Goal: Task Accomplishment & Management: Use online tool/utility

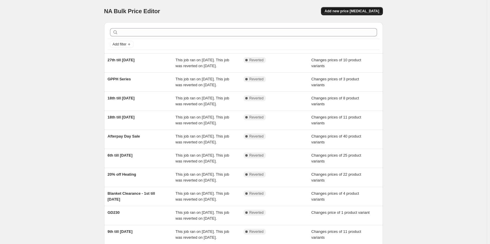
click at [354, 13] on span "Add new price [MEDICAL_DATA]" at bounding box center [351, 11] width 55 height 5
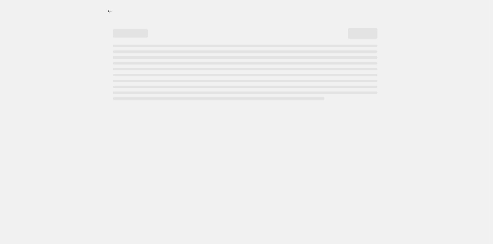
select select "percentage"
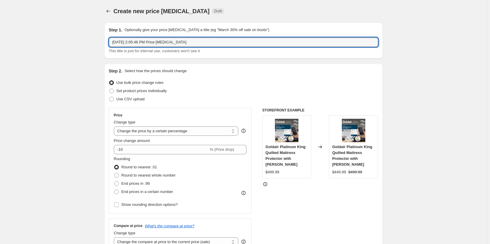
drag, startPoint x: 203, startPoint y: 41, endPoint x: 52, endPoint y: 44, distance: 150.8
type input "Heating & Cooling 40% off 4th till [DATE]"
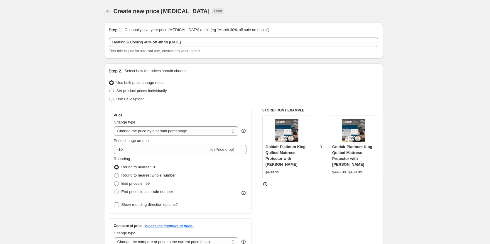
click at [114, 92] on span at bounding box center [111, 91] width 5 height 5
click at [109, 89] on input "Set product prices individually" at bounding box center [109, 89] width 0 height 0
radio input "true"
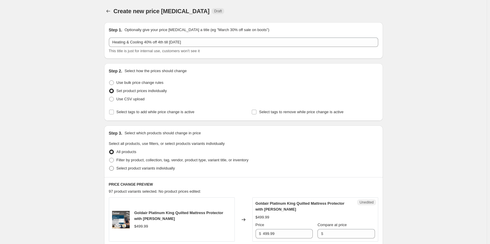
click at [112, 170] on span at bounding box center [111, 168] width 5 height 5
click at [109, 166] on input "Select product variants individually" at bounding box center [109, 166] width 0 height 0
radio input "true"
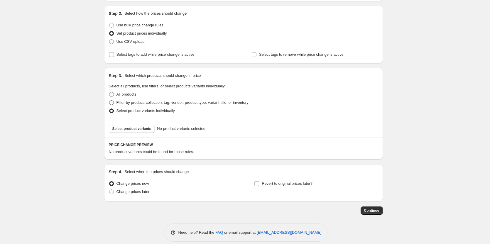
scroll to position [59, 0]
click at [140, 128] on span "Select product variants" at bounding box center [131, 127] width 39 height 5
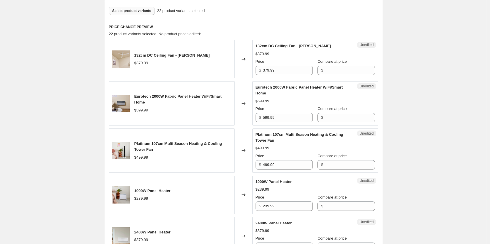
scroll to position [176, 0]
drag, startPoint x: 295, startPoint y: 72, endPoint x: 256, endPoint y: 72, distance: 38.7
click at [256, 72] on div "Unedited 132cm DC Ceiling Fan - Matte White $379.99 Price $ 379.99 Compare at p…" at bounding box center [315, 58] width 126 height 38
click at [346, 72] on input "Compare at price" at bounding box center [350, 69] width 50 height 9
paste input "379.99"
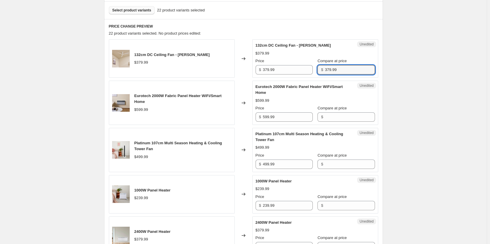
type input "379.99"
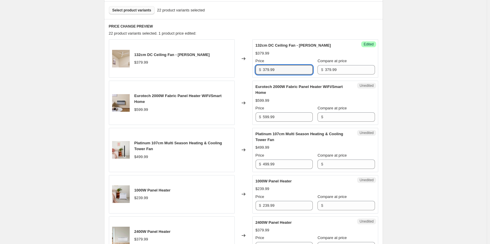
drag, startPoint x: 286, startPoint y: 68, endPoint x: 231, endPoint y: 66, distance: 55.5
click at [231, 66] on div "132cm DC Ceiling Fan - [PERSON_NAME] $379.99 Changed to Success Edited 132cm DC…" at bounding box center [243, 58] width 269 height 38
type input "227.99"
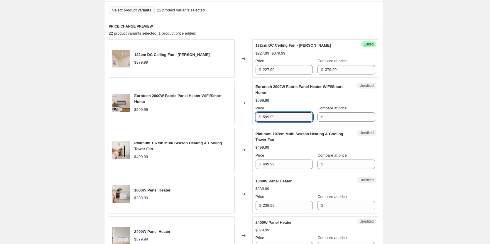
drag, startPoint x: 284, startPoint y: 119, endPoint x: 242, endPoint y: 120, distance: 41.7
click at [242, 120] on div "Eurotech 2000W Fabric Panel Heater WiFi/Smart Home $599.99 Changed to Unedited …" at bounding box center [243, 103] width 269 height 44
click at [320, 116] on div "$" at bounding box center [345, 116] width 57 height 9
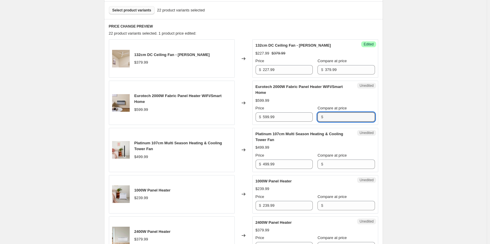
paste input "599.99"
type input "599.99"
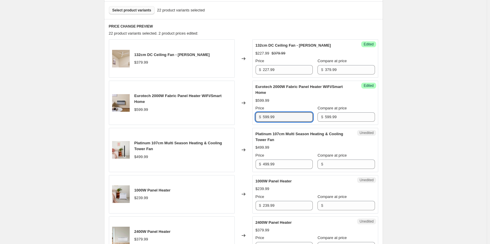
drag, startPoint x: 297, startPoint y: 113, endPoint x: 246, endPoint y: 111, distance: 50.8
click at [246, 111] on div "Eurotech 2000W Fabric Panel Heater WiFi/Smart Home $599.99 Changed to Success E…" at bounding box center [243, 103] width 269 height 44
type input "359.99"
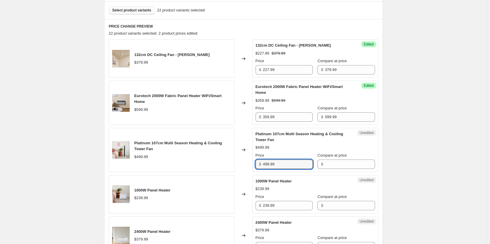
drag, startPoint x: 289, startPoint y: 167, endPoint x: 245, endPoint y: 163, distance: 44.4
click at [245, 163] on div "Platinum 107cm Multi Season Heating & Cooling Tower Fan $499.99 Changed to Uned…" at bounding box center [243, 150] width 269 height 44
click at [332, 164] on input "Compare at price" at bounding box center [350, 164] width 50 height 9
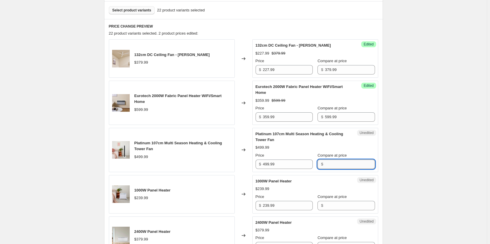
paste input "499.99"
type input "499.99"
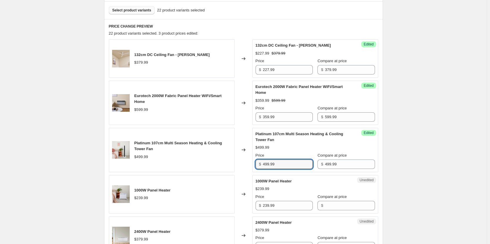
drag, startPoint x: 293, startPoint y: 166, endPoint x: 242, endPoint y: 167, distance: 51.0
click at [242, 167] on div "Platinum 107cm Multi Season Heating & Cooling Tower Fan $499.99 Changed to Succ…" at bounding box center [243, 150] width 269 height 44
type input "299.99"
drag, startPoint x: 290, startPoint y: 207, endPoint x: 255, endPoint y: 207, distance: 35.5
click at [258, 207] on div "$ 239.99" at bounding box center [284, 205] width 57 height 9
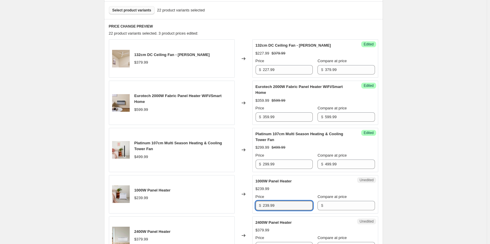
click at [248, 207] on div "Changed to" at bounding box center [244, 194] width 18 height 38
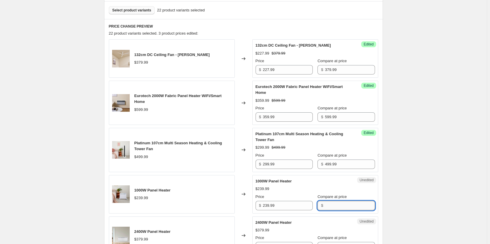
click at [333, 207] on input "Compare at price" at bounding box center [350, 205] width 50 height 9
paste input "499.99"
type input "499.99"
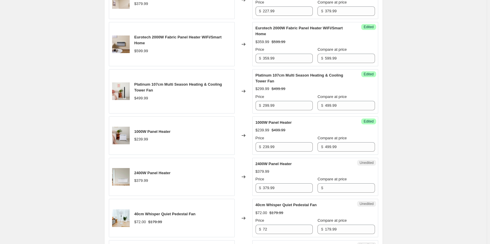
scroll to position [205, 0]
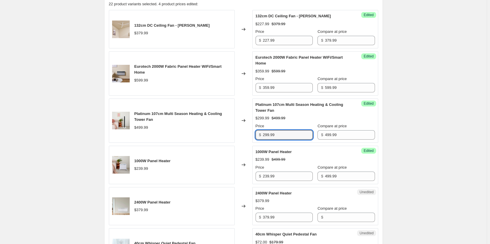
drag, startPoint x: 283, startPoint y: 134, endPoint x: 253, endPoint y: 132, distance: 29.4
click at [253, 132] on div "Success Edited Platinum 107cm Multi Season Heating & Cooling Tower Fan $299.99 …" at bounding box center [315, 121] width 126 height 44
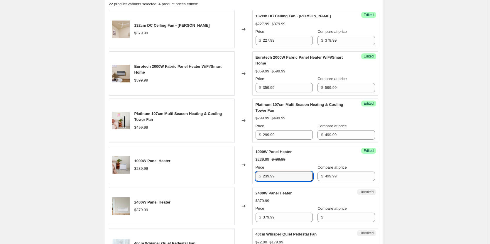
drag, startPoint x: 282, startPoint y: 173, endPoint x: 245, endPoint y: 176, distance: 37.6
click at [245, 176] on div "1000W Panel Heater $239.99 Changed to Success Edited 1000W Panel Heater $239.99…" at bounding box center [243, 165] width 269 height 38
paste input "9"
type input "299.99"
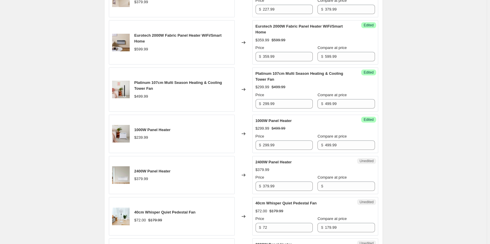
scroll to position [264, 0]
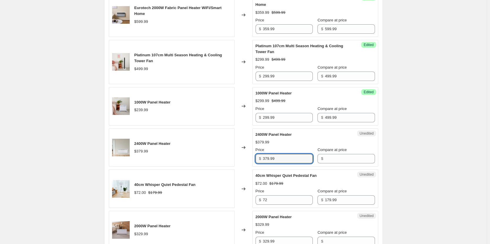
drag, startPoint x: 291, startPoint y: 161, endPoint x: 257, endPoint y: 158, distance: 34.4
click at [257, 158] on div "$ 379.99" at bounding box center [284, 158] width 57 height 9
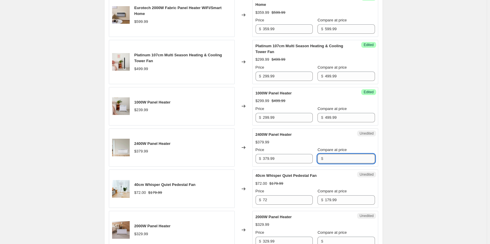
click at [338, 158] on input "Compare at price" at bounding box center [350, 158] width 50 height 9
paste input "379.99"
type input "379.99"
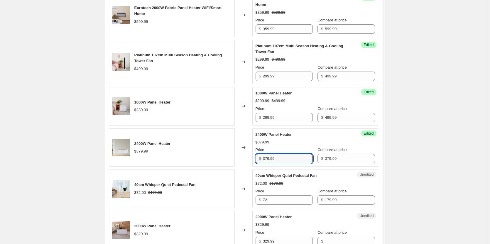
drag, startPoint x: 292, startPoint y: 158, endPoint x: 256, endPoint y: 160, distance: 36.4
click at [256, 160] on div "Success Edited 2400W Panel Heater $379.99 Price $ 379.99 Compare at price $ 379…" at bounding box center [315, 147] width 126 height 38
drag, startPoint x: 284, startPoint y: 158, endPoint x: 248, endPoint y: 158, distance: 36.1
click at [248, 158] on div "2400W Panel Heater $379.99 Changed to Success Edited 2400W Panel Heater $379.99…" at bounding box center [243, 147] width 269 height 38
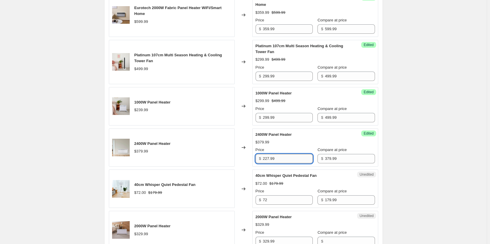
scroll to position [293, 0]
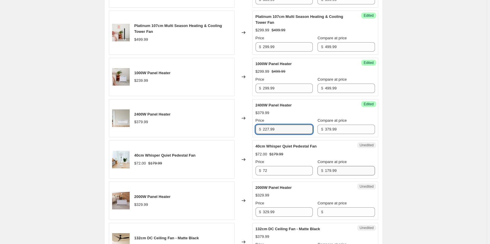
type input "227.99"
drag, startPoint x: 340, startPoint y: 170, endPoint x: 304, endPoint y: 170, distance: 36.1
click at [304, 170] on div "Price $ 72 Compare at price $ 179.99" at bounding box center [315, 167] width 119 height 16
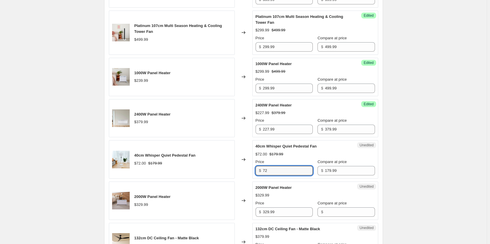
drag, startPoint x: 296, startPoint y: 168, endPoint x: 256, endPoint y: 167, distance: 39.3
click at [256, 167] on div "Unedited 40cm Whisper Quiet Pedestal Fan $72.00 $179.99 Price $ 72 Compare at p…" at bounding box center [315, 159] width 126 height 38
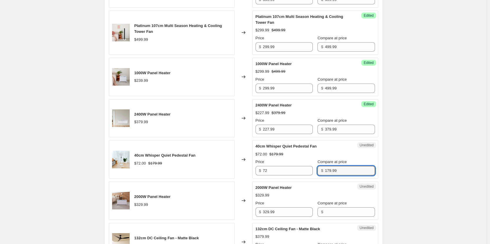
drag, startPoint x: 342, startPoint y: 174, endPoint x: 314, endPoint y: 169, distance: 28.0
click at [317, 169] on div "$ 179.99" at bounding box center [345, 170] width 57 height 9
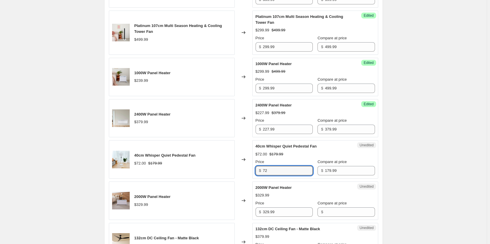
drag, startPoint x: 276, startPoint y: 169, endPoint x: 232, endPoint y: 168, distance: 43.7
click at [232, 168] on div "40cm Whisper Quiet Pedestal Fan $72.00 $179.99 Changed to Unedited 40cm Whisper…" at bounding box center [243, 159] width 269 height 38
type input "107.99"
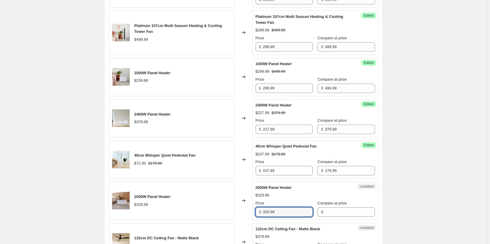
drag, startPoint x: 295, startPoint y: 212, endPoint x: 229, endPoint y: 212, distance: 66.3
click at [229, 212] on div "2000W Panel Heater $329.99 Changed to Unedited 2000W Panel Heater $329.99 Price…" at bounding box center [243, 201] width 269 height 38
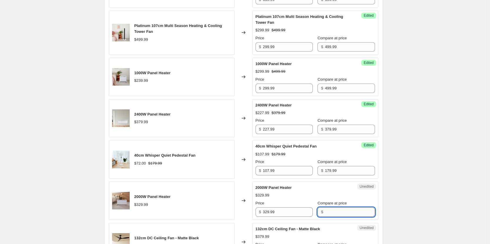
click at [329, 210] on input "Compare at price" at bounding box center [350, 211] width 50 height 9
paste input "329.99"
type input "329.99"
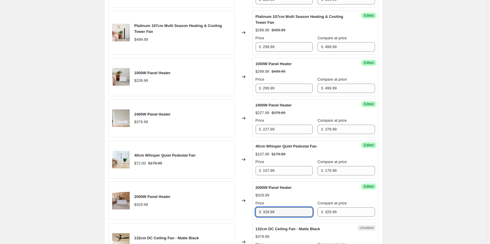
drag, startPoint x: 295, startPoint y: 214, endPoint x: 238, endPoint y: 210, distance: 57.4
click at [238, 210] on div "2000W Panel Heater $329.99 Changed to Success Edited 2000W Panel Heater $329.99…" at bounding box center [243, 201] width 269 height 38
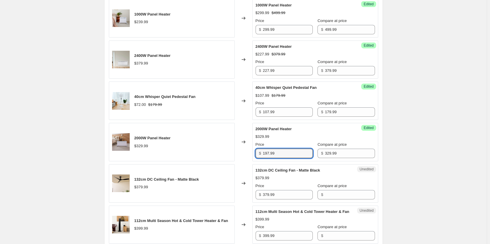
scroll to position [381, 0]
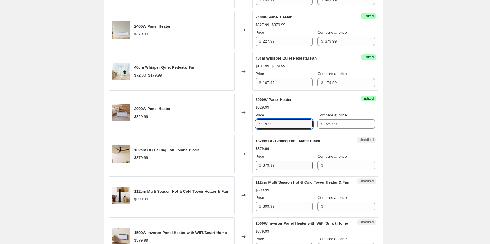
type input "197.99"
drag, startPoint x: 287, startPoint y: 166, endPoint x: 239, endPoint y: 169, distance: 48.5
click at [239, 169] on div "132cm DC Ceiling Fan - Matte Black $379.99 Changed to Unedited 132cm DC Ceiling…" at bounding box center [243, 154] width 269 height 38
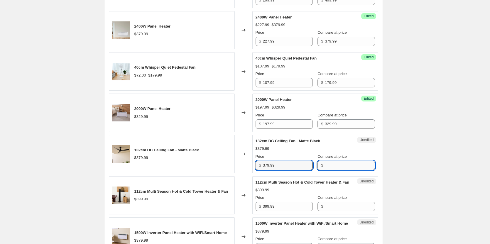
click at [332, 164] on input "Compare at price" at bounding box center [350, 165] width 50 height 9
paste input "379.99"
type input "379.99"
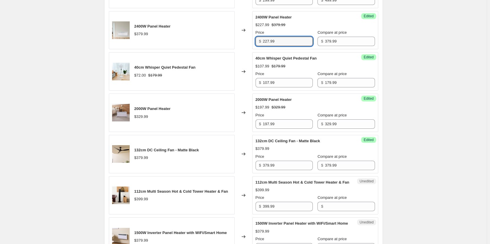
drag, startPoint x: 285, startPoint y: 43, endPoint x: 251, endPoint y: 43, distance: 34.0
click at [251, 43] on div "2400W Panel Heater $379.99 Changed to Success Edited 2400W Panel Heater $227.99…" at bounding box center [243, 30] width 269 height 38
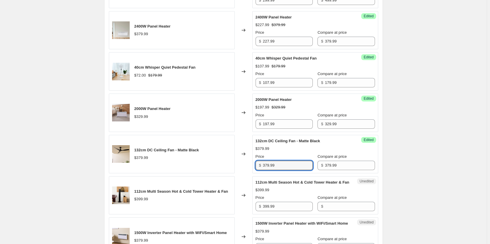
drag, startPoint x: 288, startPoint y: 168, endPoint x: 230, endPoint y: 164, distance: 58.5
click at [230, 164] on div "132cm DC Ceiling Fan - Matte Black $379.99 Changed to Success Edited 132cm DC C…" at bounding box center [243, 154] width 269 height 38
paste input "227"
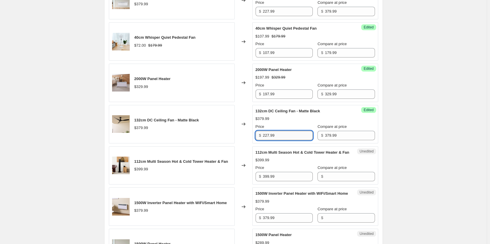
scroll to position [440, 0]
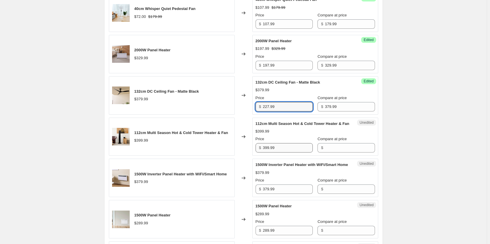
type input "227.99"
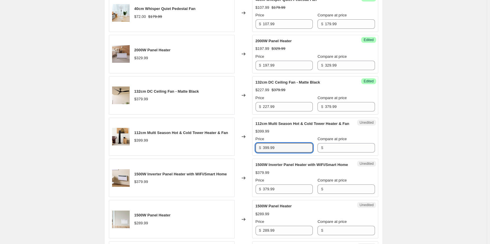
drag, startPoint x: 286, startPoint y: 153, endPoint x: 240, endPoint y: 153, distance: 46.4
click at [240, 153] on div "112cm Multi Season Hot & Cold Tower Heater & Fan $399.99 Changed to Unedited 11…" at bounding box center [243, 137] width 269 height 38
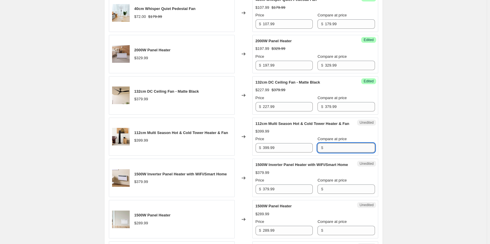
click at [329, 151] on input "Compare at price" at bounding box center [350, 147] width 50 height 9
paste input "399.99"
type input "399.99"
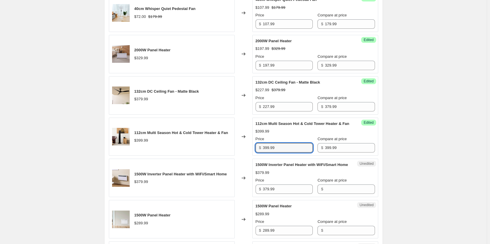
drag, startPoint x: 301, startPoint y: 156, endPoint x: 229, endPoint y: 155, distance: 71.9
click at [229, 156] on div "112cm Multi Season Hot & Cold Tower Heater & Fan $399.99 Changed to Success Edi…" at bounding box center [243, 137] width 269 height 38
type input "239.99"
drag, startPoint x: 293, startPoint y: 204, endPoint x: 261, endPoint y: 203, distance: 31.7
click at [286, 194] on input "379.99" at bounding box center [288, 189] width 50 height 9
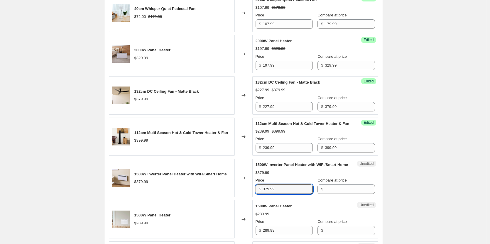
drag, startPoint x: 261, startPoint y: 203, endPoint x: 249, endPoint y: 203, distance: 11.7
click at [249, 197] on div "1500W Inverter Panel Heater with WiFi/Smart Home $379.99 Changed to Unedited 15…" at bounding box center [243, 178] width 269 height 38
drag, startPoint x: 283, startPoint y: 201, endPoint x: 251, endPoint y: 204, distance: 31.8
click at [251, 197] on div "1500W Inverter Panel Heater with WiFi/Smart Home $379.99 Changed to Unedited 15…" at bounding box center [243, 178] width 269 height 38
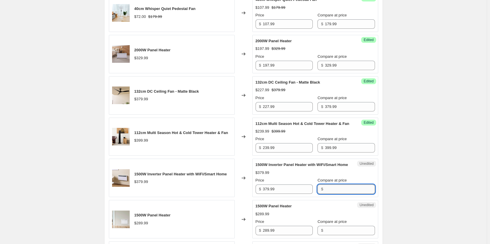
click at [328, 194] on input "Compare at price" at bounding box center [350, 189] width 50 height 9
paste input "379.99"
type input "379.99"
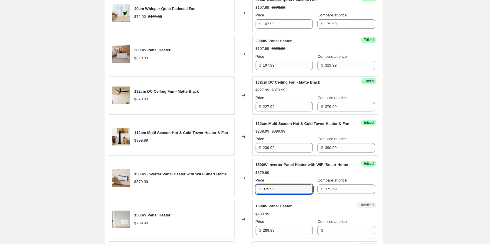
drag, startPoint x: 288, startPoint y: 202, endPoint x: 237, endPoint y: 194, distance: 51.9
click at [237, 194] on div "1500W Inverter Panel Heater with WiFi/Smart Home $379.99 Changed to Success Edi…" at bounding box center [243, 178] width 269 height 38
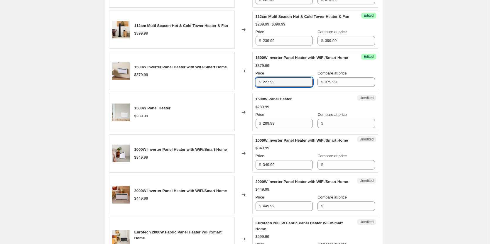
scroll to position [557, 0]
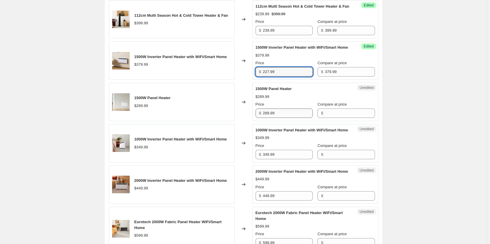
type input "227.99"
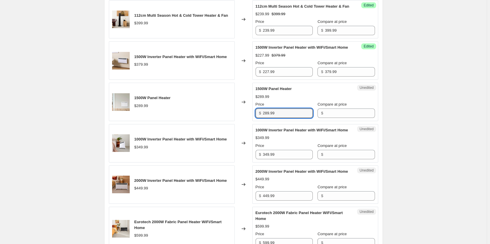
drag, startPoint x: 287, startPoint y: 123, endPoint x: 241, endPoint y: 125, distance: 46.4
click at [241, 121] on div "1500W Panel Heater $289.99 Changed to Unedited 1500W Panel Heater $289.99 Price…" at bounding box center [243, 102] width 269 height 38
click at [338, 118] on input "Compare at price" at bounding box center [350, 113] width 50 height 9
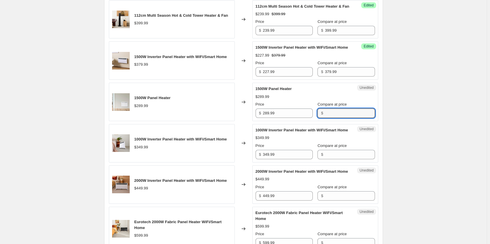
paste input "289.99"
type input "289.99"
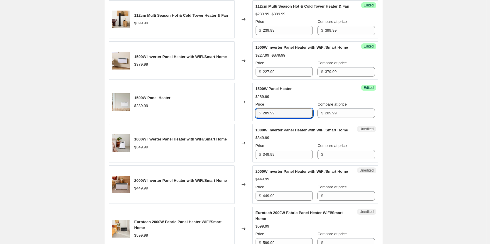
drag, startPoint x: 291, startPoint y: 125, endPoint x: 237, endPoint y: 124, distance: 53.4
click at [237, 121] on div "1500W Panel Heater $289.99 Changed to Success Edited 1500W Panel Heater $289.99…" at bounding box center [243, 102] width 269 height 38
type input "173.99"
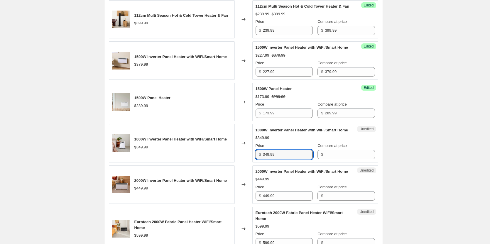
drag, startPoint x: 288, startPoint y: 170, endPoint x: 244, endPoint y: 169, distance: 44.0
click at [283, 159] on input "349.99" at bounding box center [288, 154] width 50 height 9
click at [243, 163] on div "1000W Inverter Panel Heater with WiFi/Smart Home $349.99 Changed to Unedited 10…" at bounding box center [243, 143] width 269 height 38
drag, startPoint x: 289, startPoint y: 173, endPoint x: 256, endPoint y: 173, distance: 32.9
click at [287, 159] on input "349.99" at bounding box center [288, 154] width 50 height 9
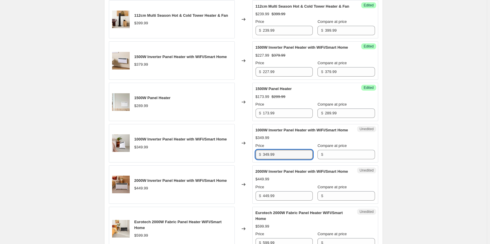
click at [255, 163] on div "Unedited 1000W Inverter Panel Heater with WiFi/Smart Home $349.99 Price $ 349.9…" at bounding box center [315, 143] width 126 height 38
drag, startPoint x: 290, startPoint y: 172, endPoint x: 260, endPoint y: 171, distance: 29.9
click at [260, 159] on div "$ 349.99" at bounding box center [284, 154] width 57 height 9
click at [327, 159] on input "Compare at price" at bounding box center [350, 154] width 50 height 9
paste input "349.99"
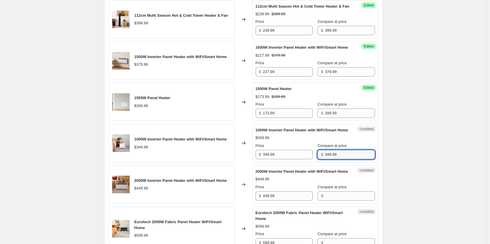
type input "349.99"
drag, startPoint x: 290, startPoint y: 172, endPoint x: 235, endPoint y: 178, distance: 54.8
click at [235, 163] on div "1000W Inverter Panel Heater with WiFi/Smart Home $349.99 Changed to Success Edi…" at bounding box center [243, 143] width 269 height 38
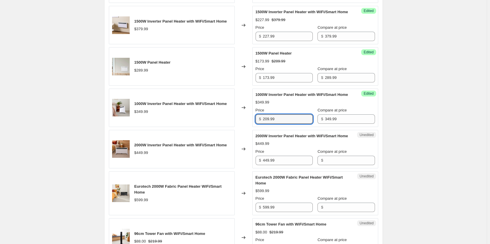
scroll to position [616, 0]
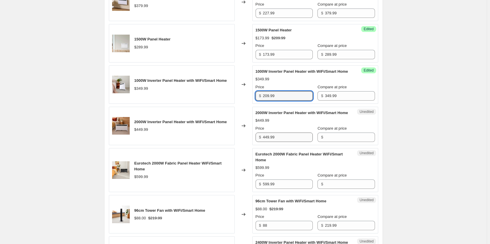
type input "209.99"
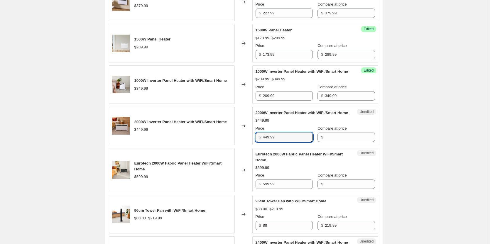
drag, startPoint x: 291, startPoint y: 163, endPoint x: 254, endPoint y: 161, distance: 37.3
click at [254, 145] on div "Unedited 2000W Inverter Panel Heater with WiFi/Smart Home $449.99 Price $ 449.9…" at bounding box center [315, 126] width 126 height 38
click at [338, 142] on input "Compare at price" at bounding box center [350, 137] width 50 height 9
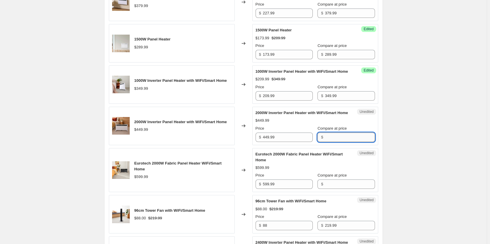
paste input "449.99"
type input "449.99"
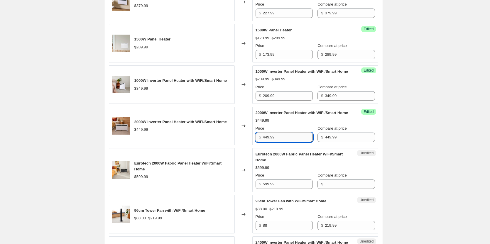
click at [289, 142] on input "449.99" at bounding box center [288, 137] width 50 height 9
drag, startPoint x: 274, startPoint y: 160, endPoint x: 241, endPoint y: 158, distance: 32.6
click at [241, 145] on div "2000W Inverter Panel Heater with WiFi/Smart Home $449.99 Changed to Success Edi…" at bounding box center [243, 126] width 269 height 38
click at [241, 145] on div "Changed to" at bounding box center [244, 126] width 18 height 38
drag, startPoint x: 299, startPoint y: 161, endPoint x: 256, endPoint y: 159, distance: 42.9
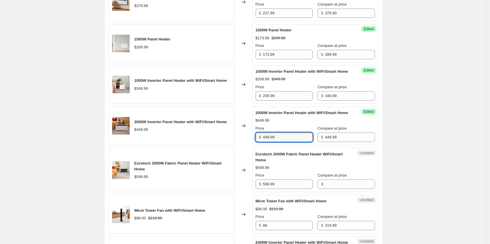
click at [256, 145] on div "Success Edited 2000W Inverter Panel Heater with WiFi/Smart Home $449.99 Price $…" at bounding box center [315, 126] width 126 height 38
type input "269.99"
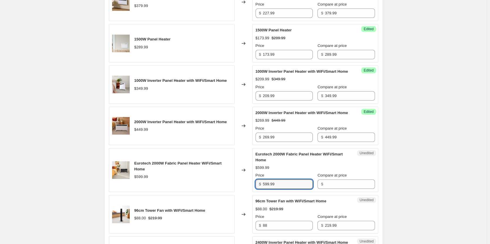
drag, startPoint x: 289, startPoint y: 208, endPoint x: 243, endPoint y: 204, distance: 45.9
click at [243, 192] on div "Eurotech 2000W Fabric Panel Heater WiFi/Smart Home $599.99 Changed to Unedited …" at bounding box center [243, 170] width 269 height 44
click at [331, 189] on input "Compare at price" at bounding box center [350, 184] width 50 height 9
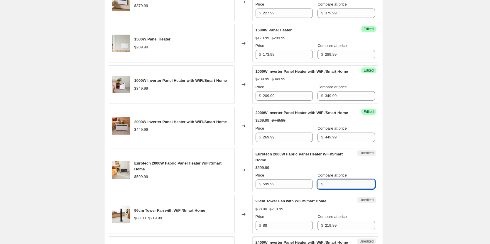
paste input "599.99"
type input "599.99"
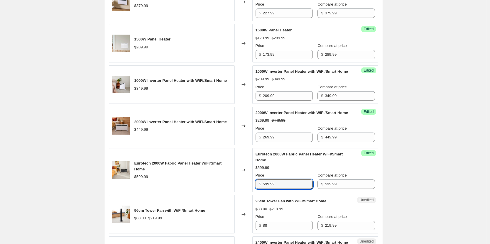
drag, startPoint x: 290, startPoint y: 208, endPoint x: 240, endPoint y: 206, distance: 49.9
click at [240, 192] on div "Eurotech 2000W Fabric Panel Heater WiFi/Smart Home $599.99 Changed to Success E…" at bounding box center [243, 170] width 269 height 44
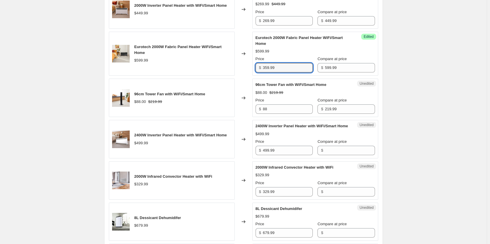
scroll to position [733, 0]
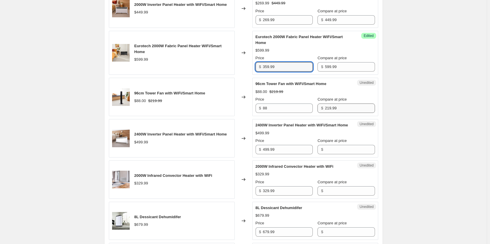
type input "359.99"
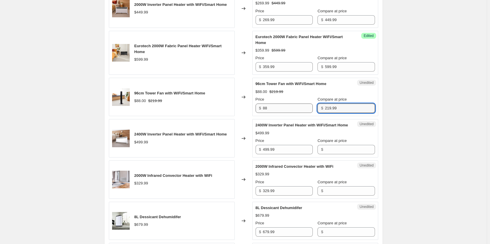
drag, startPoint x: 296, startPoint y: 132, endPoint x: 272, endPoint y: 131, distance: 24.1
click at [272, 113] on div "Price $ 88 Compare at price $ 219.99" at bounding box center [315, 105] width 119 height 16
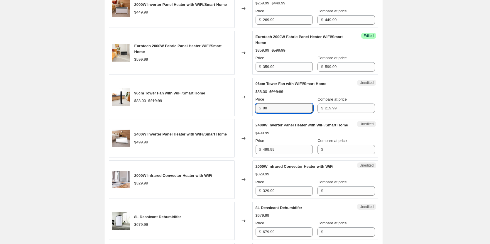
drag, startPoint x: 286, startPoint y: 133, endPoint x: 251, endPoint y: 132, distance: 34.9
click at [251, 116] on div "96cm Tower Fan with WiFi/Smart Home $88.00 $219.99 Changed to Unedited 96cm Tow…" at bounding box center [243, 97] width 269 height 38
type input "131.99"
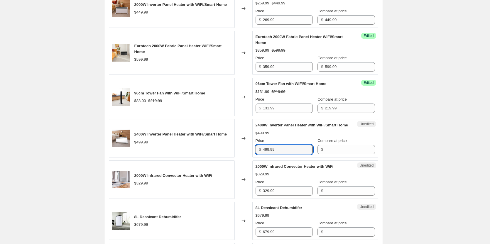
drag, startPoint x: 296, startPoint y: 175, endPoint x: 246, endPoint y: 174, distance: 50.5
click at [246, 158] on div "2400W Inverter Panel Heater with WiFi/Smart Home $499.99 Changed to Unedited 24…" at bounding box center [243, 138] width 269 height 38
click at [331, 154] on input "Compare at price" at bounding box center [350, 149] width 50 height 9
paste input "499.99"
type input "499.99"
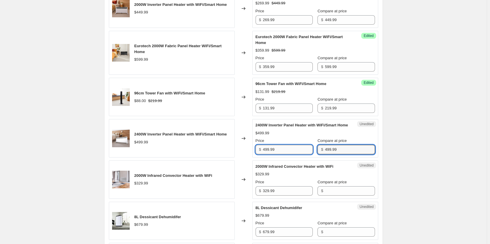
click at [266, 154] on input "499.99" at bounding box center [288, 149] width 50 height 9
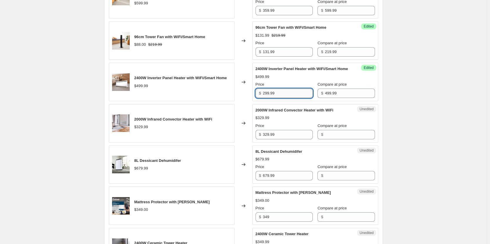
scroll to position [792, 0]
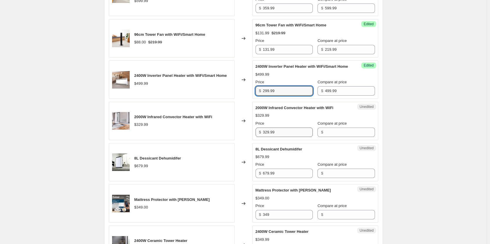
type input "299.99"
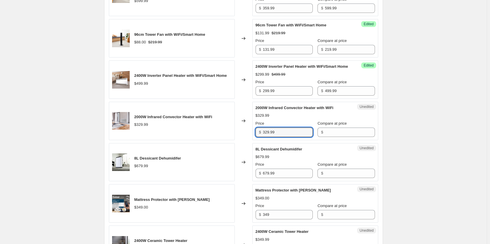
drag, startPoint x: 290, startPoint y: 166, endPoint x: 259, endPoint y: 164, distance: 31.5
click at [259, 137] on div "$ 329.99" at bounding box center [284, 132] width 57 height 9
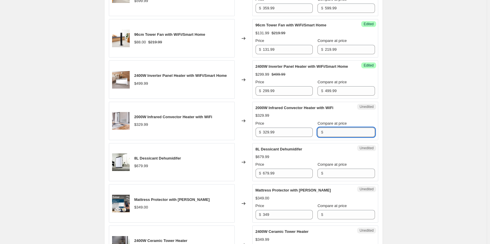
click at [347, 137] on input "Compare at price" at bounding box center [350, 132] width 50 height 9
paste input "329.99"
type input "329.99"
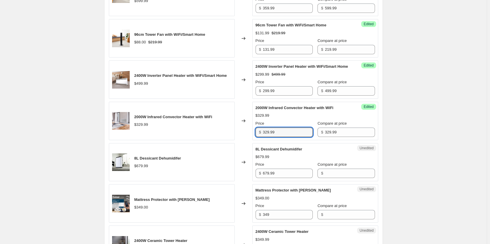
drag, startPoint x: 297, startPoint y: 162, endPoint x: 240, endPoint y: 160, distance: 56.9
click at [240, 140] on div "2000W Infrared Convector Heater with WiFi $329.99 Changed to Success Edited 200…" at bounding box center [243, 121] width 269 height 38
type input "197.99"
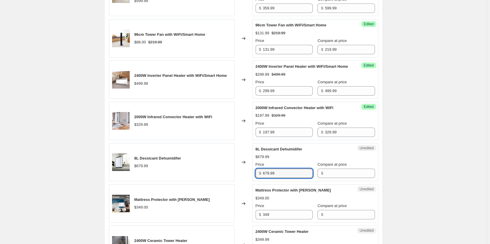
drag, startPoint x: 287, startPoint y: 203, endPoint x: 240, endPoint y: 203, distance: 46.9
click at [240, 182] on div "8L Dessicant Dehumidifer $679.99 Changed to Unedited 8L Dessicant Dehumidifer $…" at bounding box center [243, 162] width 269 height 38
click at [326, 178] on input "Compare at price" at bounding box center [350, 173] width 50 height 9
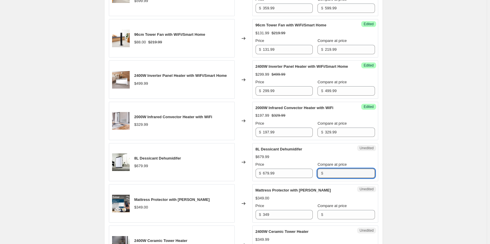
paste input "679.99"
type input "679.99"
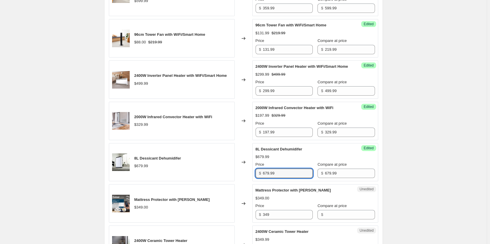
drag, startPoint x: 297, startPoint y: 204, endPoint x: 233, endPoint y: 200, distance: 64.1
click at [233, 182] on div "8L Dessicant Dehumidifer $679.99 Changed to Success Edited 8L Dessicant Dehumid…" at bounding box center [243, 162] width 269 height 38
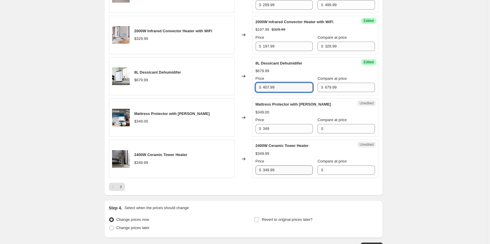
scroll to position [880, 0]
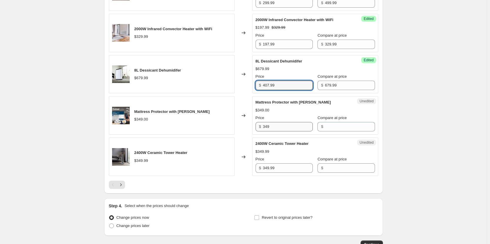
type input "407.99"
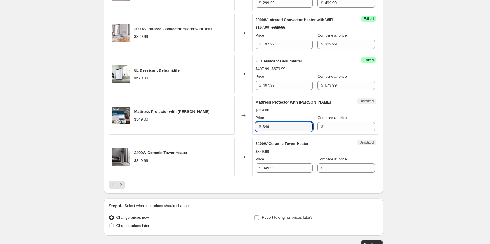
drag, startPoint x: 296, startPoint y: 159, endPoint x: 224, endPoint y: 160, distance: 72.5
click at [224, 135] on div "Mattress Protector with Wifi - King $349.00 Changed to Unedited Mattress Protec…" at bounding box center [243, 115] width 269 height 38
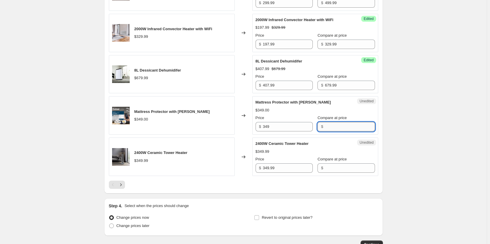
click at [329, 131] on input "Compare at price" at bounding box center [350, 126] width 50 height 9
paste input "349"
type input "349"
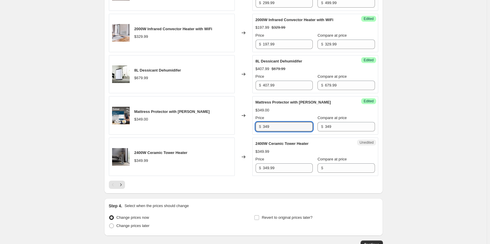
drag, startPoint x: 289, startPoint y: 157, endPoint x: 255, endPoint y: 153, distance: 34.8
click at [255, 135] on div "Success Edited Mattress Protector with Wifi - King $349.00 Price $ 349 Compare …" at bounding box center [315, 115] width 126 height 38
type input "209.40"
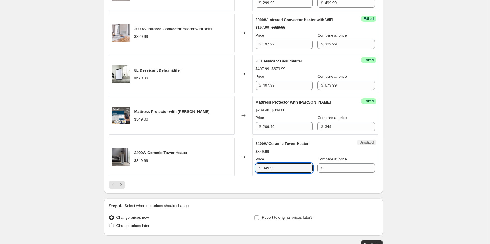
drag, startPoint x: 286, startPoint y: 196, endPoint x: 249, endPoint y: 194, distance: 36.5
click at [249, 176] on div "2400W Ceramic Tower Heater $349.99 Changed to Unedited 2400W Ceramic Tower Heat…" at bounding box center [243, 157] width 269 height 38
click at [345, 173] on input "Compare at price" at bounding box center [350, 167] width 50 height 9
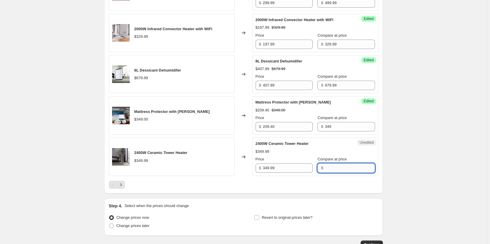
paste input "349.99"
type input "349.99"
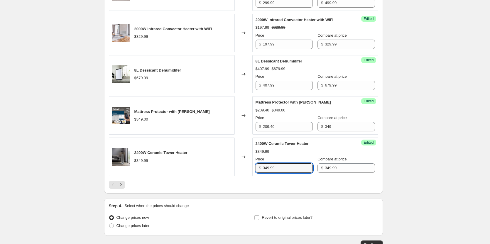
drag, startPoint x: 246, startPoint y: 197, endPoint x: 242, endPoint y: 198, distance: 4.7
click at [242, 176] on div "2400W Ceramic Tower Heater $349.99 Changed to Success Edited 2400W Ceramic Towe…" at bounding box center [243, 157] width 269 height 38
type input "209.99"
click at [125, 189] on button "Next" at bounding box center [121, 185] width 8 height 8
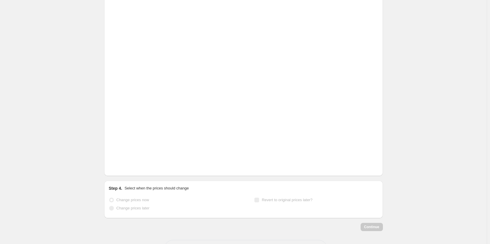
scroll to position [160, 0]
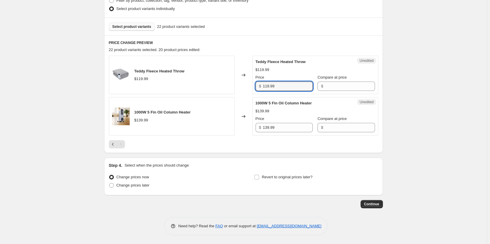
drag, startPoint x: 287, startPoint y: 87, endPoint x: 255, endPoint y: 86, distance: 32.6
click at [255, 86] on div "Unedited Teddy Fleece Heated Throw $119.99 Price $ 119.99 Compare at price $" at bounding box center [315, 75] width 126 height 38
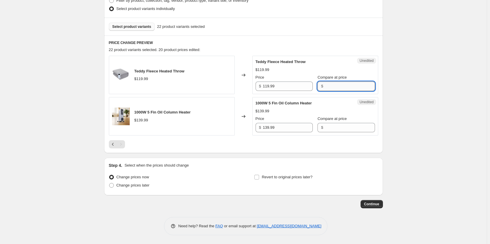
click at [344, 88] on input "Compare at price" at bounding box center [350, 86] width 50 height 9
paste input "119.99"
type input "119.99"
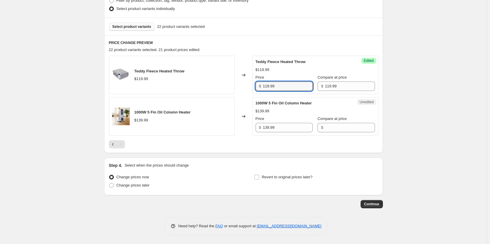
drag, startPoint x: 268, startPoint y: 84, endPoint x: 244, endPoint y: 84, distance: 24.4
click at [244, 84] on div "Teddy Fleece Heated Throw $119.99 Changed to Success Edited [PERSON_NAME] Heate…" at bounding box center [243, 75] width 269 height 38
type input "71.99"
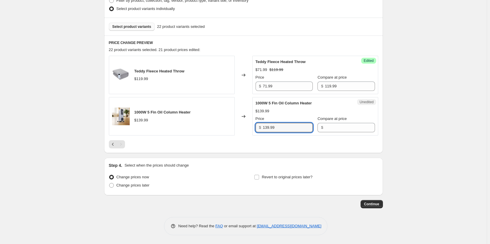
drag, startPoint x: 293, startPoint y: 128, endPoint x: 227, endPoint y: 123, distance: 66.5
click at [227, 123] on div "1000W 5 Fin Oil Column Heater $139.99 Changed to Unedited 1000W 5 Fin Oil Colum…" at bounding box center [243, 116] width 269 height 38
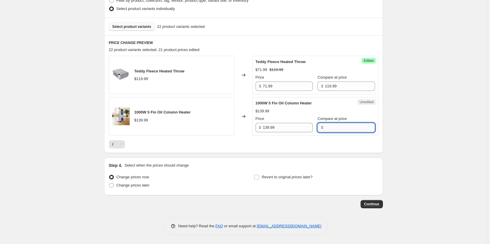
click at [329, 127] on input "Compare at price" at bounding box center [350, 127] width 50 height 9
paste input "139.99"
type input "139.99"
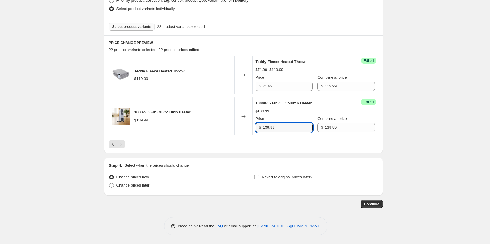
drag, startPoint x: 281, startPoint y: 127, endPoint x: 241, endPoint y: 128, distance: 40.5
click at [242, 128] on div "1000W 5 Fin Oil Column Heater $139.99 Changed to Success Edited 1000W 5 Fin Oil…" at bounding box center [243, 116] width 269 height 38
type input "83.99"
click at [114, 186] on span at bounding box center [111, 185] width 5 height 5
click at [109, 183] on input "Change prices later" at bounding box center [109, 183] width 0 height 0
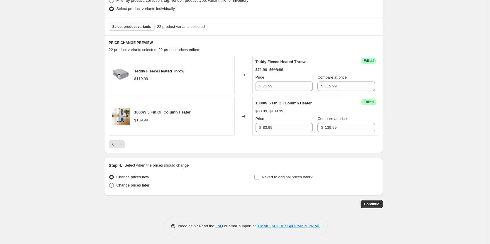
radio input "true"
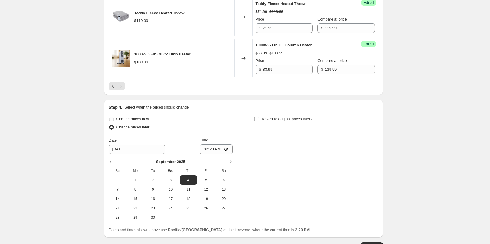
scroll to position [218, 0]
click at [229, 149] on input "14:20" at bounding box center [216, 149] width 33 height 10
click at [275, 171] on div "Change prices now Change prices later Date [DATE] Time 00:[DATE] Mo Tu We Th Fr…" at bounding box center [243, 167] width 269 height 107
click at [226, 148] on input "00:06" at bounding box center [216, 149] width 33 height 10
type input "00:05"
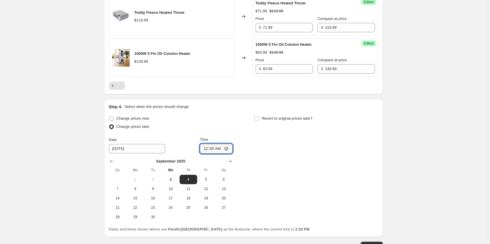
drag, startPoint x: 266, startPoint y: 171, endPoint x: 270, endPoint y: 164, distance: 7.8
click at [266, 171] on div "Change prices now Change prices later Date [DATE] Time 00:[DATE] Mo Tu We Th Fr…" at bounding box center [243, 167] width 269 height 107
click at [258, 117] on input "Revert to original prices later?" at bounding box center [256, 118] width 5 height 5
checkbox input "true"
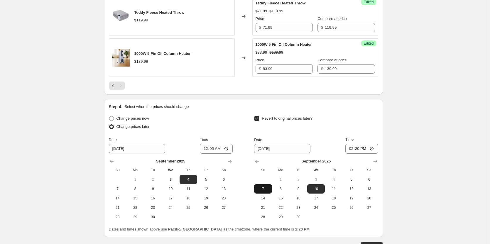
click at [265, 188] on span "7" at bounding box center [262, 189] width 13 height 5
type input "[DATE]"
click at [373, 148] on input "14:20" at bounding box center [361, 149] width 33 height 10
type input "23:59"
click at [412, 173] on div "Create new price [MEDICAL_DATA]. This page is ready Create new price [MEDICAL_D…" at bounding box center [243, 34] width 487 height 504
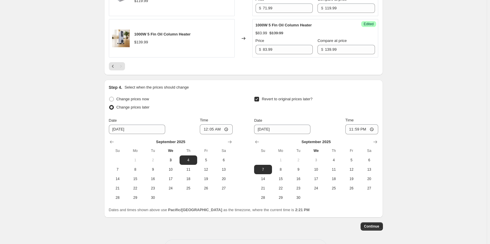
scroll to position [248, 0]
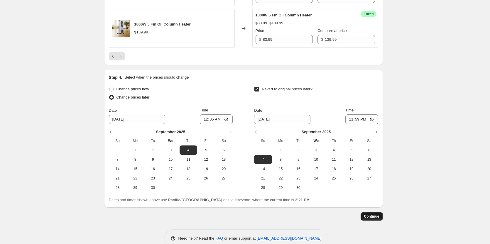
click at [379, 216] on span "Continue" at bounding box center [371, 216] width 15 height 5
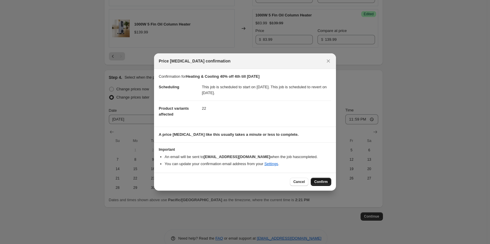
click at [319, 180] on span "Confirm" at bounding box center [320, 182] width 13 height 5
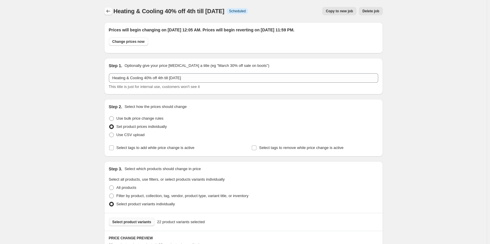
click at [109, 10] on icon "Price change jobs" at bounding box center [108, 11] width 6 height 6
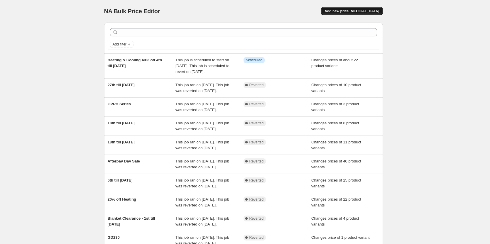
click at [346, 9] on span "Add new price [MEDICAL_DATA]" at bounding box center [351, 11] width 55 height 5
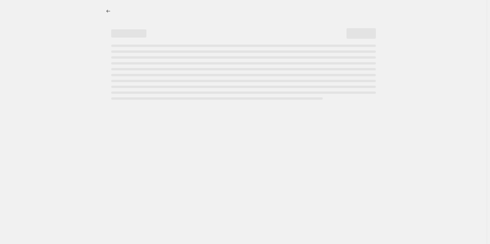
select select "percentage"
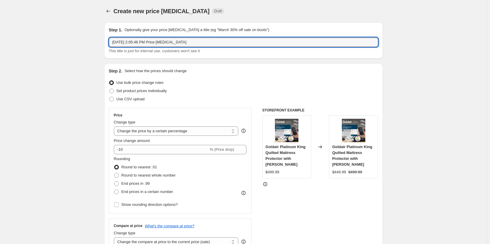
drag, startPoint x: 163, startPoint y: 44, endPoint x: 101, endPoint y: 39, distance: 61.8
click at [134, 43] on input "Bathroom 40" at bounding box center [243, 42] width 269 height 9
click at [138, 44] on input "Bathroom 20" at bounding box center [243, 42] width 269 height 9
type input "Bathroom 20% off 4th till [DATE]"
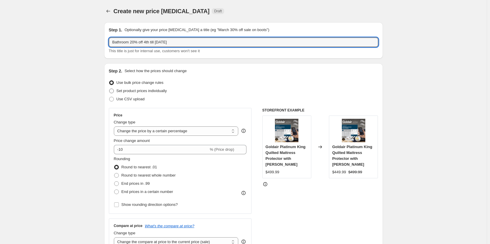
click at [114, 91] on span at bounding box center [111, 91] width 5 height 5
click at [109, 89] on input "Set product prices individually" at bounding box center [109, 89] width 0 height 0
radio input "true"
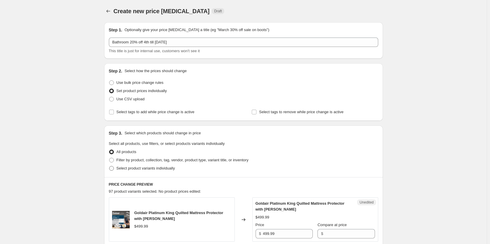
click at [114, 168] on span at bounding box center [111, 168] width 5 height 5
click at [109, 166] on input "Select product variants individually" at bounding box center [109, 166] width 0 height 0
radio input "true"
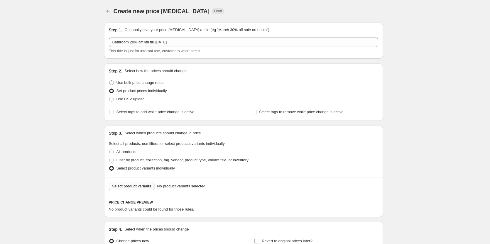
click at [141, 184] on span "Select product variants" at bounding box center [131, 186] width 39 height 5
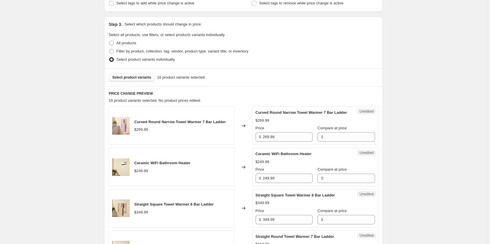
scroll to position [147, 0]
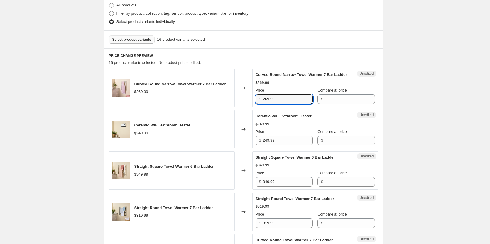
drag, startPoint x: 297, startPoint y: 102, endPoint x: 230, endPoint y: 105, distance: 67.2
click at [230, 105] on div "Curved Round Narrow Towel Warmer 7 Bar Ladder $269.99 Changed to Unedited Curve…" at bounding box center [243, 88] width 269 height 38
click at [334, 104] on input "Compare at price" at bounding box center [350, 98] width 50 height 9
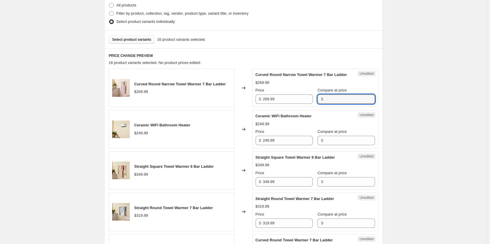
paste input "269.99"
type input "269.99"
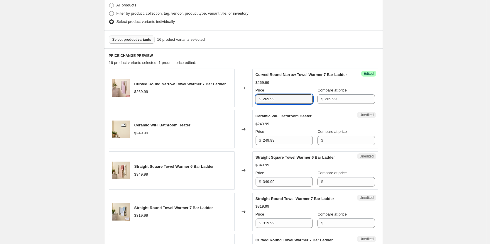
drag, startPoint x: 293, startPoint y: 107, endPoint x: 250, endPoint y: 105, distance: 43.2
click at [250, 105] on div "Curved Round Narrow Towel Warmer 7 Bar Ladder $269.99 Changed to Success Edited…" at bounding box center [243, 88] width 269 height 38
type input "215.99"
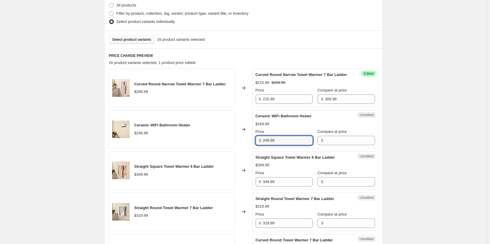
drag, startPoint x: 291, startPoint y: 148, endPoint x: 248, endPoint y: 146, distance: 42.6
click at [248, 146] on div "Ceramic WiFi Bathroom Heater $249.99 Changed to Unedited Ceramic WiFi Bathroom …" at bounding box center [243, 129] width 269 height 38
click at [330, 145] on input "Compare at price" at bounding box center [350, 140] width 50 height 9
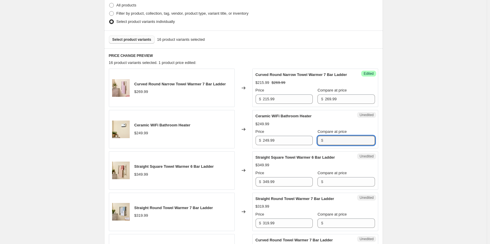
paste input "249.99"
type input "249.99"
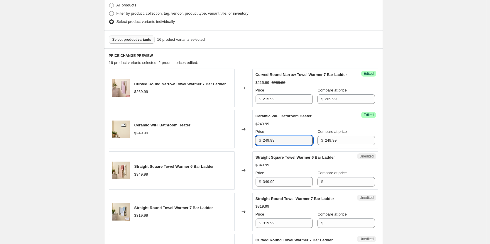
drag, startPoint x: 295, startPoint y: 148, endPoint x: 245, endPoint y: 149, distance: 49.6
click at [245, 148] on div "Ceramic WiFi Bathroom Heater $249.99 Changed to Success Edited Ceramic WiFi Bat…" at bounding box center [243, 129] width 269 height 38
type input "199.99"
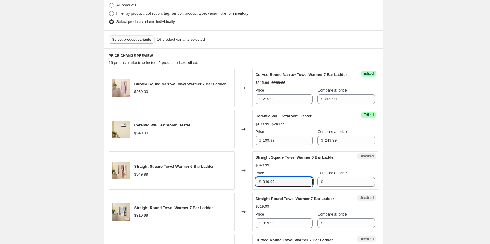
drag, startPoint x: 289, startPoint y: 188, endPoint x: 240, endPoint y: 190, distance: 48.7
click at [240, 190] on div "Straight Square Towel Warmer 6 Bar Ladder $349.99 Changed to Unedited Straight …" at bounding box center [243, 170] width 269 height 38
click at [325, 187] on input "Compare at price" at bounding box center [350, 181] width 50 height 9
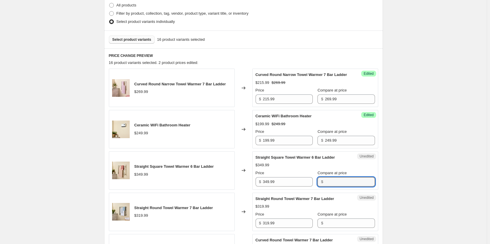
paste input "349.99"
type input "349.99"
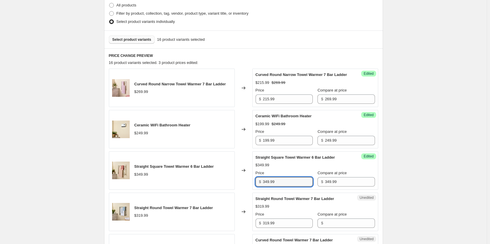
drag, startPoint x: 288, startPoint y: 190, endPoint x: 230, endPoint y: 187, distance: 58.4
click at [230, 187] on div "Straight Square Towel Warmer 6 Bar Ladder $349.99 Changed to Success Edited Str…" at bounding box center [243, 170] width 269 height 38
type input "279.99"
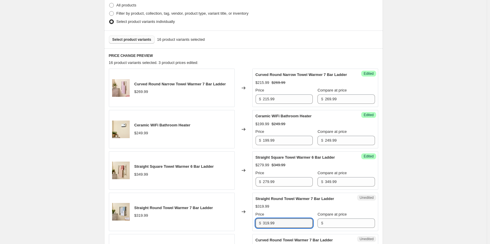
drag, startPoint x: 288, startPoint y: 228, endPoint x: 248, endPoint y: 231, distance: 39.4
click at [248, 231] on div "Straight Round Towel Warmer 7 Bar Ladder $319.99 Changed to Unedited Straight R…" at bounding box center [243, 212] width 269 height 38
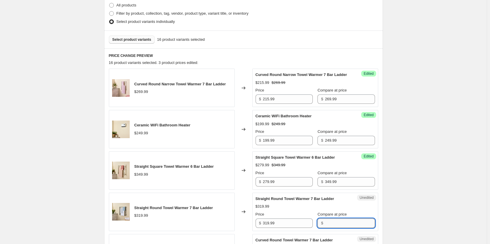
click at [346, 228] on input "Compare at price" at bounding box center [350, 223] width 50 height 9
paste input "319.99"
type input "319.99"
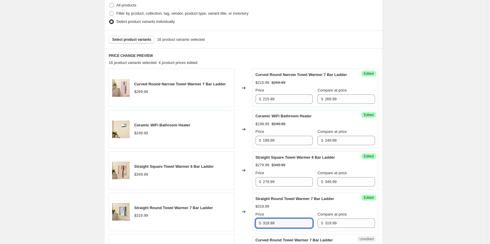
drag, startPoint x: 290, startPoint y: 226, endPoint x: 244, endPoint y: 225, distance: 45.5
click at [244, 225] on div "Straight Round Towel Warmer 7 Bar Ladder $319.99 Changed to Success Edited Stra…" at bounding box center [243, 212] width 269 height 38
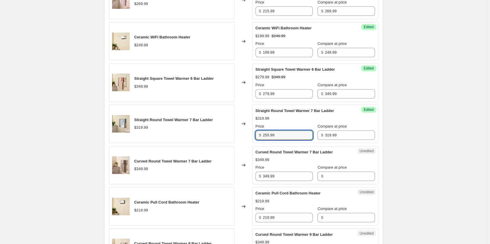
scroll to position [264, 0]
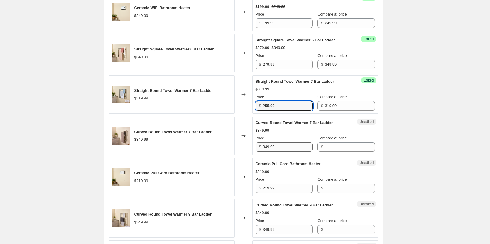
type input "255.99"
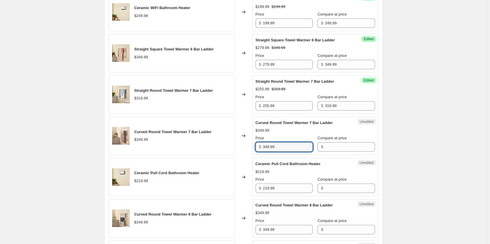
drag, startPoint x: 287, startPoint y: 150, endPoint x: 241, endPoint y: 149, distance: 46.1
click at [241, 149] on div "Curved Round Towel Warmer 7 Bar Ladder $349.99 Changed to Unedited Curved Round…" at bounding box center [243, 136] width 269 height 38
click at [334, 152] on input "Compare at price" at bounding box center [350, 146] width 50 height 9
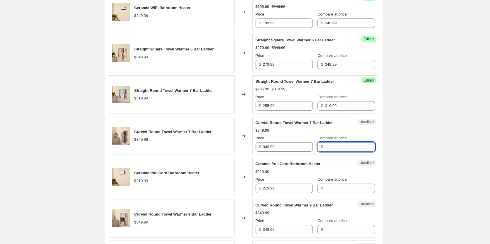
paste input "349.99"
type input "349.99"
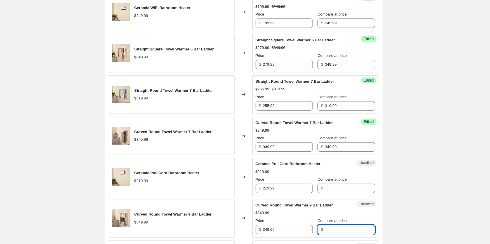
click at [342, 234] on input "Compare at price" at bounding box center [350, 229] width 50 height 9
paste input "349.99"
type input "349.99"
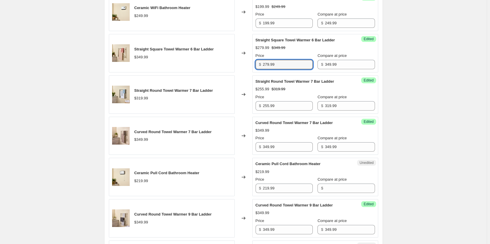
drag, startPoint x: 283, startPoint y: 68, endPoint x: 242, endPoint y: 65, distance: 40.9
click at [242, 65] on div "Straight Square Towel Warmer 6 Bar Ladder $349.99 Changed to Success Edited Str…" at bounding box center [243, 53] width 269 height 38
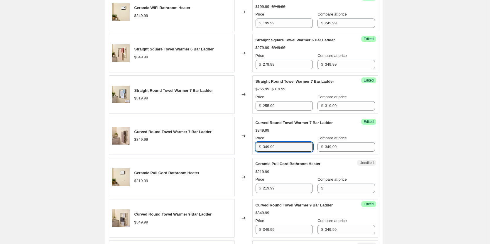
drag, startPoint x: 280, startPoint y: 149, endPoint x: 248, endPoint y: 148, distance: 31.4
click at [249, 148] on div "Curved Round Towel Warmer 7 Bar Ladder $349.99 Changed to Success Edited Curved…" at bounding box center [243, 136] width 269 height 38
click at [248, 148] on div "Changed to" at bounding box center [244, 136] width 18 height 38
drag, startPoint x: 291, startPoint y: 155, endPoint x: 254, endPoint y: 151, distance: 37.1
click at [254, 151] on div "Success Edited Curved Round Towel Warmer 7 Bar Ladder $349.99 Price $ 349.99 Co…" at bounding box center [315, 136] width 126 height 38
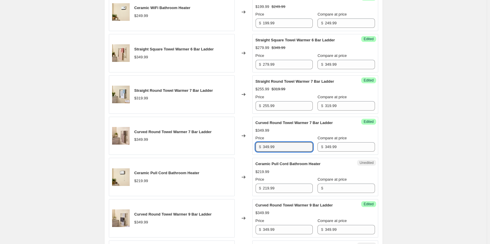
paste input "27"
type input "279.99"
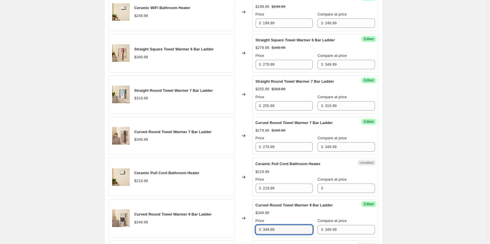
drag, startPoint x: 290, startPoint y: 237, endPoint x: 241, endPoint y: 229, distance: 50.0
click at [241, 229] on div "Curved Round Towel Warmer 9 Bar Ladder $349.99 Changed to Success Edited Curved…" at bounding box center [243, 218] width 269 height 38
paste input "27"
type input "279.99"
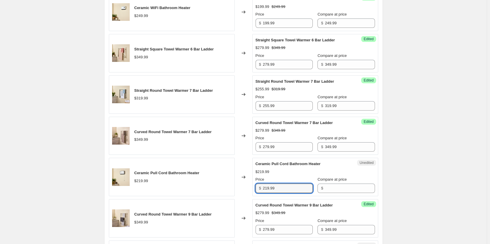
drag, startPoint x: 288, startPoint y: 195, endPoint x: 252, endPoint y: 192, distance: 36.2
click at [252, 192] on div "Ceramic Pull Cord Bathroom Heater $219.99 Changed to Unedited Ceramic Pull Cord…" at bounding box center [243, 177] width 269 height 38
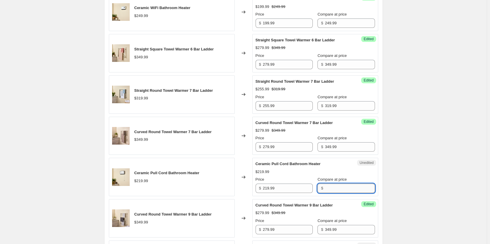
click at [341, 193] on input "Compare at price" at bounding box center [350, 188] width 50 height 9
paste input "219.99"
type input "219.99"
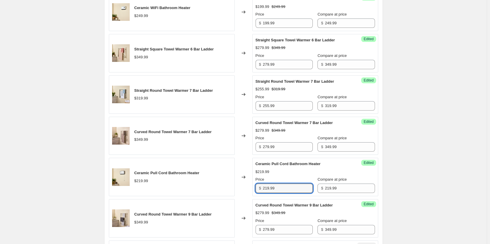
drag, startPoint x: 286, startPoint y: 195, endPoint x: 217, endPoint y: 195, distance: 68.7
click at [217, 195] on div "Ceramic Pull Cord Bathroom Heater $219.99 Changed to Success Edited Ceramic Pul…" at bounding box center [243, 177] width 269 height 38
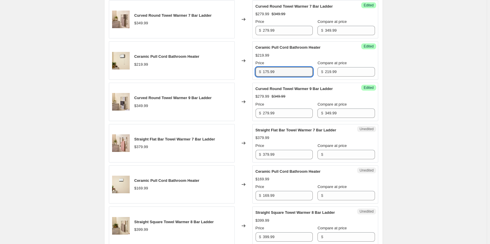
scroll to position [381, 0]
type input "175.99"
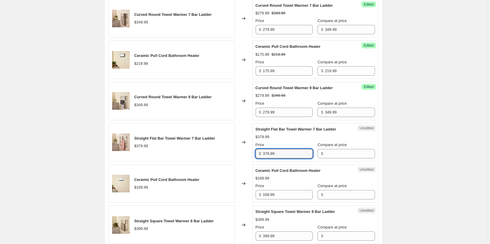
drag, startPoint x: 286, startPoint y: 163, endPoint x: 256, endPoint y: 161, distance: 30.6
click at [256, 161] on div "Unedited Straight Flat Bar Towel Warmer 7 Bar Ladder $379.99 Price $ 379.99 Com…" at bounding box center [315, 142] width 126 height 38
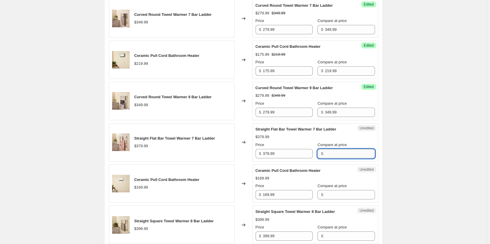
click at [330, 156] on input "Compare at price" at bounding box center [350, 153] width 50 height 9
paste input "379.99"
type input "379.99"
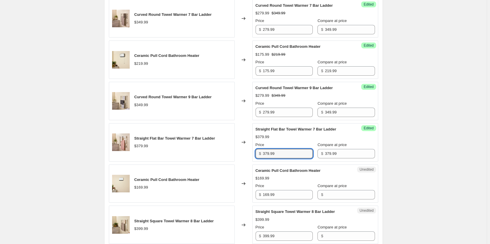
drag, startPoint x: 292, startPoint y: 161, endPoint x: 242, endPoint y: 155, distance: 49.6
click at [242, 155] on div "Straight Flat Bar Towel Warmer 7 Bar Ladder $379.99 Changed to Success Edited S…" at bounding box center [243, 142] width 269 height 38
type input "303.99"
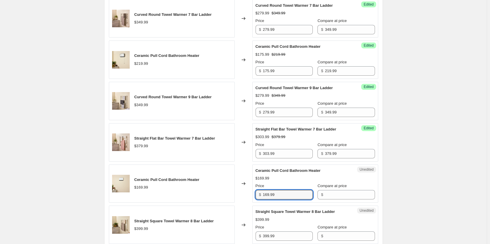
drag, startPoint x: 291, startPoint y: 202, endPoint x: 224, endPoint y: 196, distance: 67.7
click at [224, 196] on div "Ceramic Pull Cord Bathroom Heater $169.99 Changed to Unedited Ceramic Pull Cord…" at bounding box center [243, 184] width 269 height 38
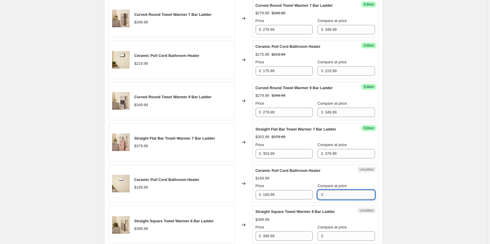
click at [327, 197] on input "Compare at price" at bounding box center [350, 194] width 50 height 9
paste input "169.99"
type input "169.99"
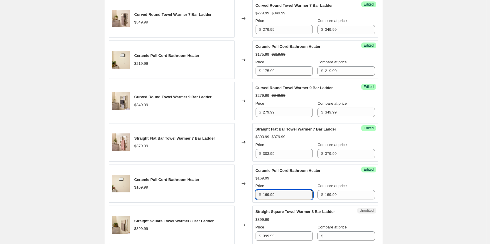
drag, startPoint x: 294, startPoint y: 201, endPoint x: 237, endPoint y: 195, distance: 57.2
click at [237, 195] on div "Ceramic Pull Cord Bathroom Heater $169.99 Changed to Success Edited Ceramic Pul…" at bounding box center [243, 184] width 269 height 38
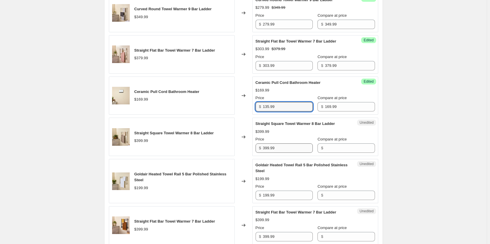
scroll to position [499, 0]
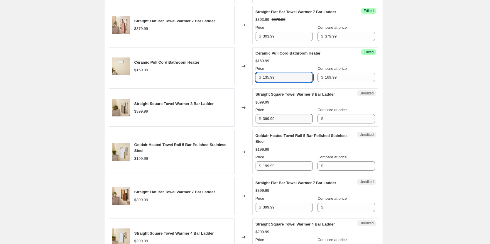
type input "135.99"
drag, startPoint x: 289, startPoint y: 125, endPoint x: 225, endPoint y: 122, distance: 64.0
click at [225, 122] on div "Straight Square Towel Warmer 8 Bar Ladder $399.99 Changed to Unedited Straight …" at bounding box center [243, 107] width 269 height 38
click at [224, 122] on div "Straight Square Towel Warmer 8 Bar Ladder $399.99" at bounding box center [172, 107] width 126 height 38
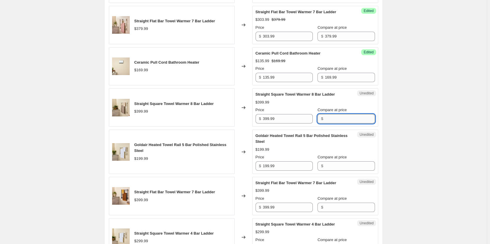
click at [328, 121] on input "Compare at price" at bounding box center [350, 118] width 50 height 9
paste input "169.99"
type input "169.99"
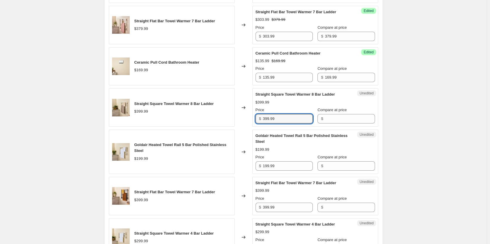
drag, startPoint x: 293, startPoint y: 127, endPoint x: 254, endPoint y: 124, distance: 38.9
click at [254, 124] on div "Unedited Straight Square Towel Warmer 8 Bar Ladder $399.99 Price $ 399.99 Compa…" at bounding box center [315, 107] width 126 height 38
click at [340, 124] on input "Compare at price" at bounding box center [350, 118] width 50 height 9
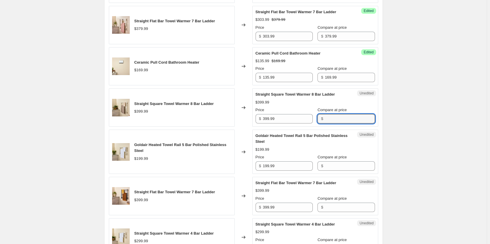
paste input "399.99"
type input "399.99"
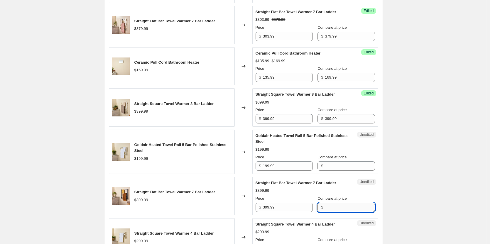
click at [333, 209] on input "Compare at price" at bounding box center [350, 207] width 50 height 9
paste input "399.99"
type input "399.99"
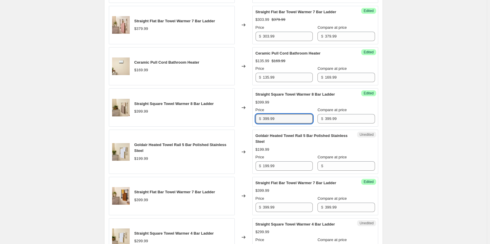
drag, startPoint x: 304, startPoint y: 128, endPoint x: 232, endPoint y: 122, distance: 72.4
click at [232, 122] on div "Straight Square Towel Warmer 8 Bar Ladder $399.99 Changed to Success Edited Str…" at bounding box center [243, 107] width 269 height 38
drag, startPoint x: 284, startPoint y: 124, endPoint x: 264, endPoint y: 122, distance: 20.0
click at [264, 122] on div "$ 319.99" at bounding box center [284, 118] width 57 height 9
type input "319.99"
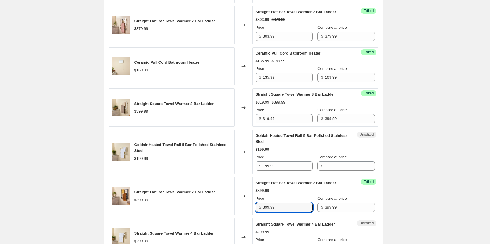
drag, startPoint x: 285, startPoint y: 210, endPoint x: 243, endPoint y: 210, distance: 42.0
click at [243, 210] on div "Straight Flat Bar Towel Warmer 7 Bar Ladder $399.99 Changed to Success Edited S…" at bounding box center [243, 196] width 269 height 38
paste input "1"
type input "319.99"
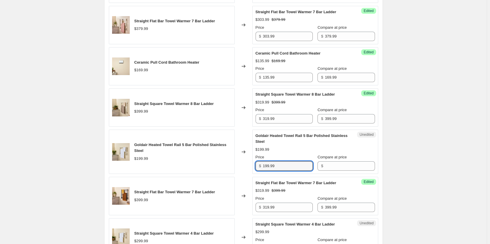
drag, startPoint x: 289, startPoint y: 171, endPoint x: 240, endPoint y: 172, distance: 49.0
click at [240, 172] on div "Goldair Heated Towel Rail 5 Bar Polished Stainless Steel $199.99 Changed to Une…" at bounding box center [243, 152] width 269 height 44
click at [335, 171] on input "Compare at price" at bounding box center [350, 165] width 50 height 9
paste input "199.99"
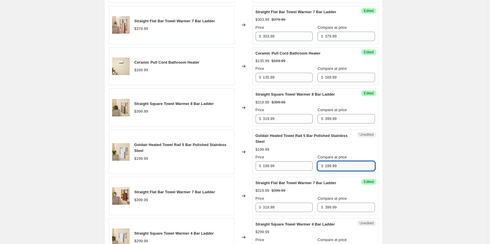
type input "199.99"
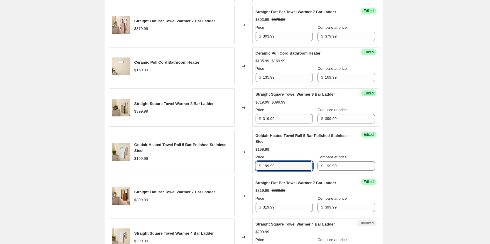
drag, startPoint x: 299, startPoint y: 171, endPoint x: 238, endPoint y: 174, distance: 60.5
click at [240, 174] on div "Goldair Heated Towel Rail 5 Bar Polished Stainless Steel $199.99 Changed to Suc…" at bounding box center [243, 152] width 269 height 44
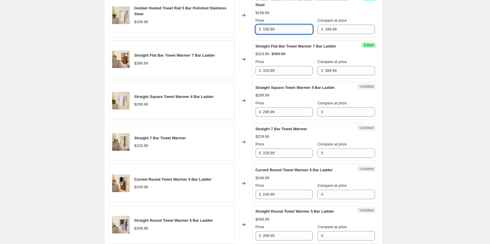
scroll to position [645, 0]
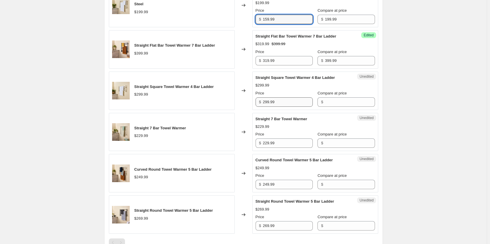
type input "159.99"
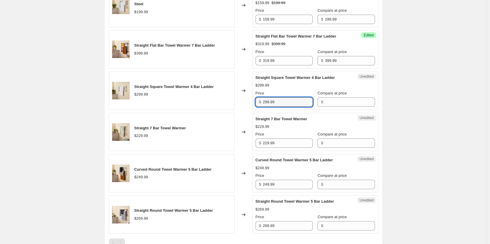
drag, startPoint x: 293, startPoint y: 111, endPoint x: 259, endPoint y: 110, distance: 34.3
click at [259, 107] on div "$ 299.99" at bounding box center [284, 101] width 57 height 9
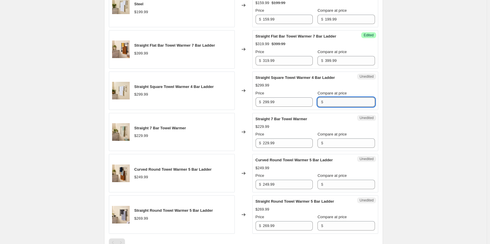
click at [349, 107] on input "Compare at price" at bounding box center [350, 101] width 50 height 9
paste input "299.99"
type input "299.99"
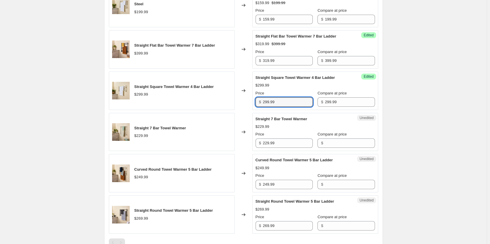
drag, startPoint x: 287, startPoint y: 109, endPoint x: 239, endPoint y: 109, distance: 47.5
click at [239, 109] on div "Straight Square Towel Warmer 4 Bar Ladder $299.99 Changed to Success Edited Str…" at bounding box center [243, 91] width 269 height 38
type input "239.99"
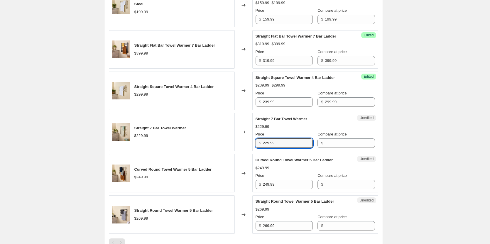
drag, startPoint x: 292, startPoint y: 150, endPoint x: 256, endPoint y: 148, distance: 36.2
click at [256, 148] on div "Unedited Straight 7 Bar Towel Warmer $229.99 Price $ 229.99 Compare at price $" at bounding box center [315, 132] width 126 height 38
click at [335, 148] on input "Compare at price" at bounding box center [350, 142] width 50 height 9
paste input "229.99"
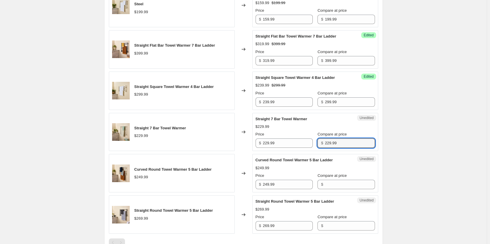
type input "229.99"
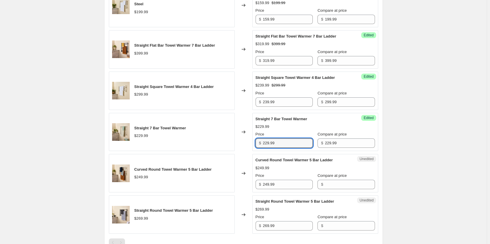
drag, startPoint x: 284, startPoint y: 150, endPoint x: 227, endPoint y: 148, distance: 56.7
click at [227, 148] on div "Straight 7 Bar Towel Warmer $229.99 Changed to Success Edited Straight 7 Bar To…" at bounding box center [243, 132] width 269 height 38
type input "183.99"
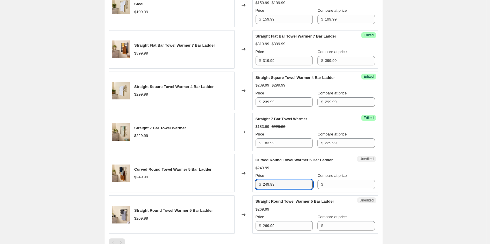
drag, startPoint x: 292, startPoint y: 191, endPoint x: 223, endPoint y: 192, distance: 69.2
click at [223, 192] on div "Curved Round Towel Warmer 5 Bar Ladder $249.99 Changed to Unedited Curved Round…" at bounding box center [243, 173] width 269 height 38
click at [336, 189] on input "Compare at price" at bounding box center [350, 184] width 50 height 9
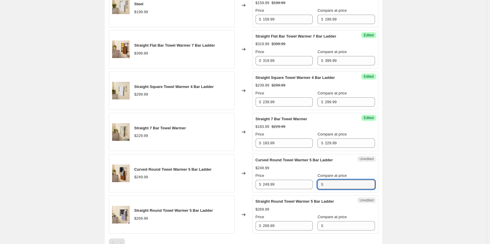
paste input "249.99"
type input "249.99"
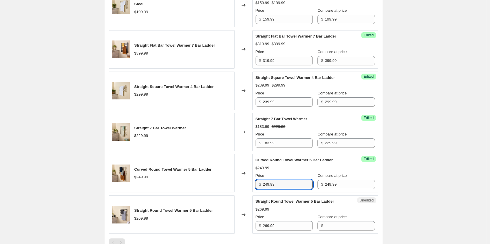
drag, startPoint x: 264, startPoint y: 190, endPoint x: 231, endPoint y: 188, distance: 32.3
click at [231, 188] on div "Curved Round Towel Warmer 5 Bar Ladder $249.99 Changed to Success Edited Curved…" at bounding box center [243, 173] width 269 height 38
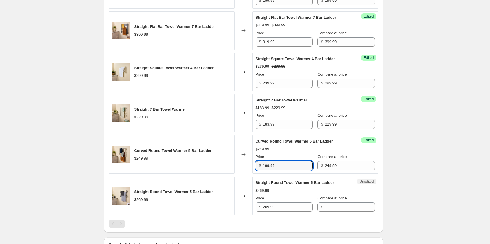
scroll to position [675, 0]
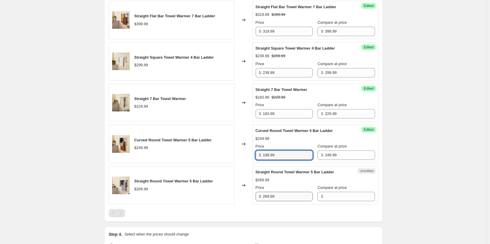
type input "199.99"
drag, startPoint x: 287, startPoint y: 202, endPoint x: 246, endPoint y: 202, distance: 40.5
click at [246, 202] on div "Straight Round Towel Warmer 5 Bar Ladder $269.99 Changed to Unedited Straight R…" at bounding box center [243, 185] width 269 height 38
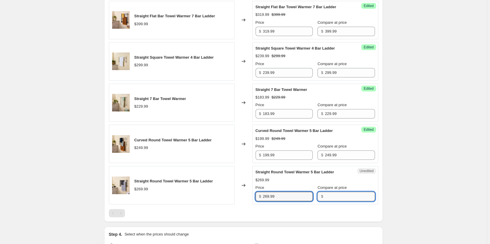
click at [331, 201] on input "Compare at price" at bounding box center [350, 196] width 50 height 9
paste input "269.99"
type input "269.99"
drag, startPoint x: 290, startPoint y: 203, endPoint x: 216, endPoint y: 202, distance: 74.2
click at [216, 202] on div "Straight Round Towel Warmer 5 Bar Ladder $269.99 Changed to Success Edited Stra…" at bounding box center [243, 185] width 269 height 38
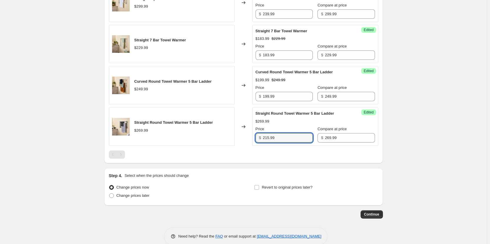
scroll to position [750, 0]
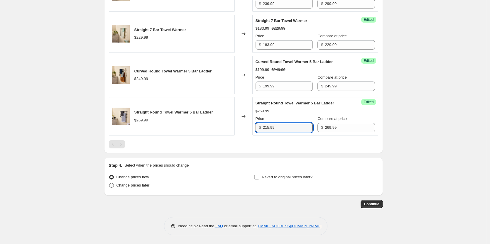
type input "215.99"
click at [114, 185] on span at bounding box center [111, 185] width 5 height 5
click at [109, 183] on input "Change prices later" at bounding box center [109, 183] width 0 height 0
radio input "true"
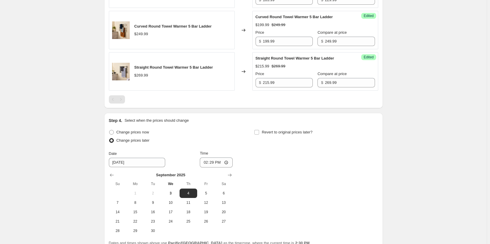
scroll to position [808, 0]
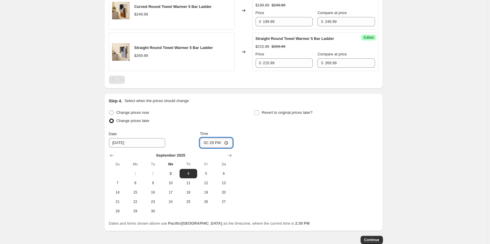
click at [228, 148] on input "14:29" at bounding box center [216, 143] width 33 height 10
type input "00:05"
click at [271, 183] on div "Change prices now Change prices later Date [DATE] Time 00:[DATE] Mo Tu We Th Fr…" at bounding box center [243, 162] width 269 height 107
click at [261, 117] on label "Revert to original prices later?" at bounding box center [283, 113] width 58 height 8
click at [259, 115] on input "Revert to original prices later?" at bounding box center [256, 112] width 5 height 5
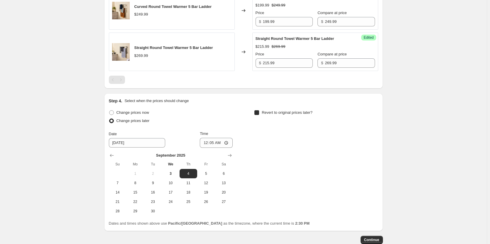
checkbox input "true"
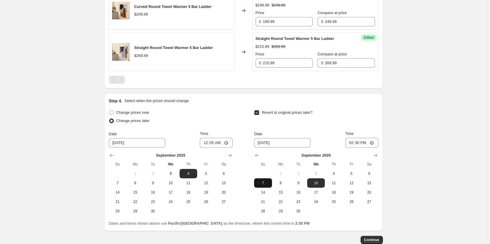
click at [267, 188] on button "7" at bounding box center [263, 182] width 18 height 9
type input "[DATE]"
click at [375, 148] on input "14:30" at bounding box center [361, 143] width 33 height 10
type input "23:59"
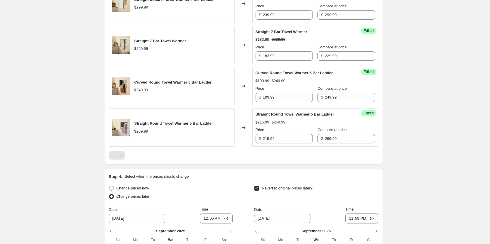
scroll to position [850, 0]
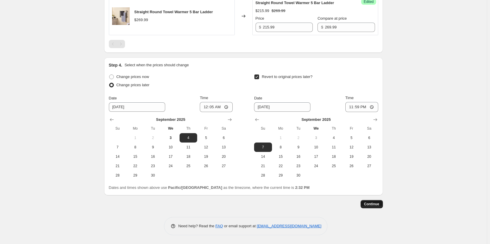
click at [369, 202] on span "Continue" at bounding box center [371, 204] width 15 height 5
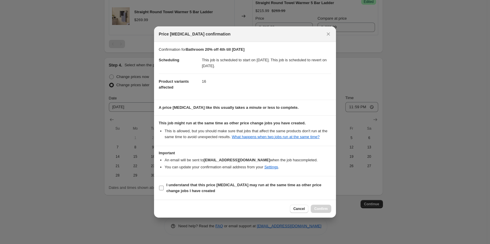
click at [162, 189] on input "I understand that this price [MEDICAL_DATA] may run at the same time as other p…" at bounding box center [161, 188] width 5 height 5
checkbox input "true"
click at [327, 210] on span "Confirm" at bounding box center [320, 209] width 13 height 5
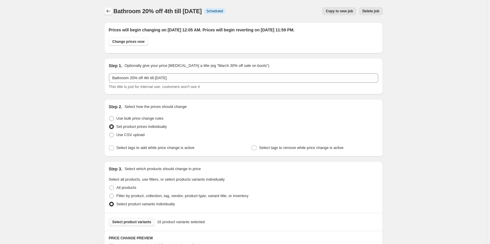
click at [111, 14] on button "Price change jobs" at bounding box center [108, 11] width 8 height 8
